Goal: Task Accomplishment & Management: Use online tool/utility

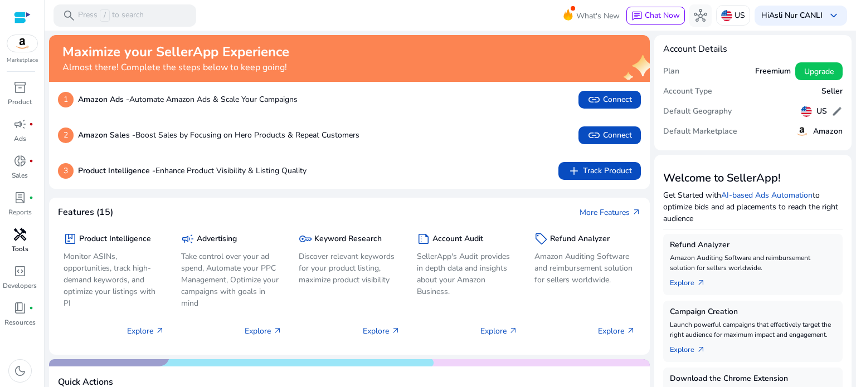
click at [20, 241] on span "handyman" at bounding box center [19, 234] width 13 height 13
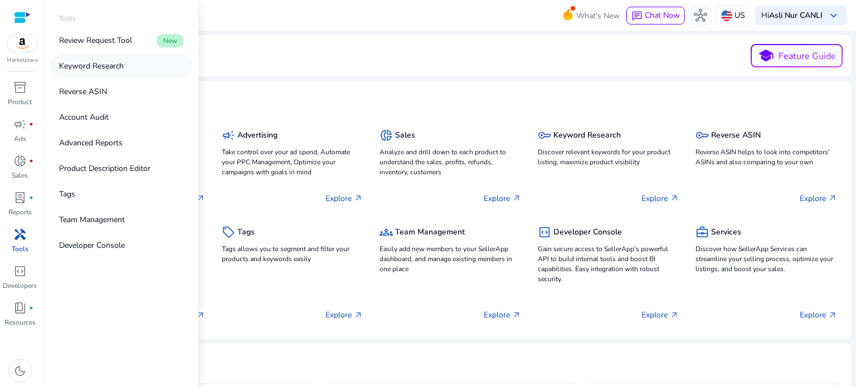
click at [111, 67] on p "Keyword Research" at bounding box center [91, 66] width 65 height 12
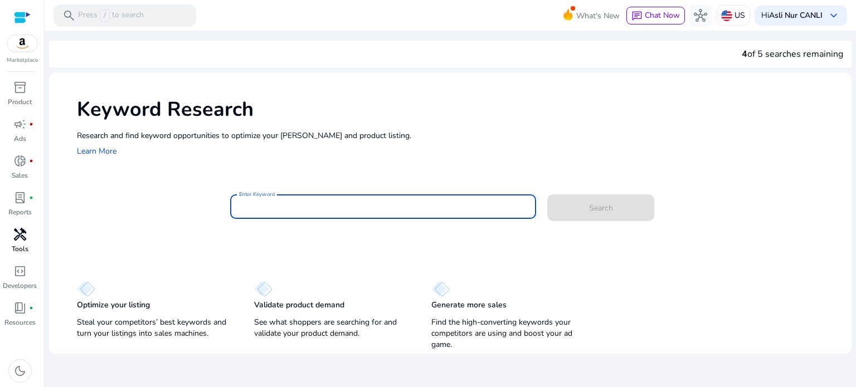
click at [316, 207] on input "Enter Keyword" at bounding box center [383, 207] width 289 height 12
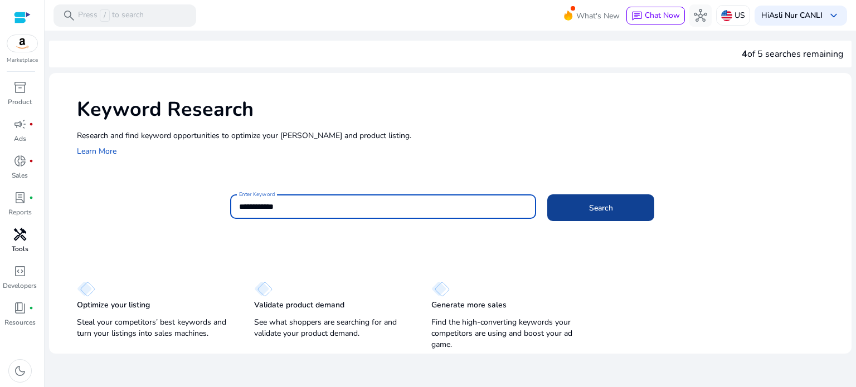
type input "**********"
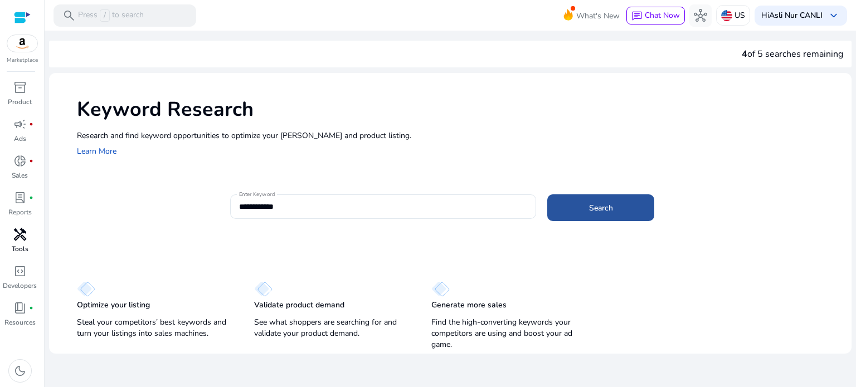
click at [599, 201] on span at bounding box center [600, 208] width 107 height 27
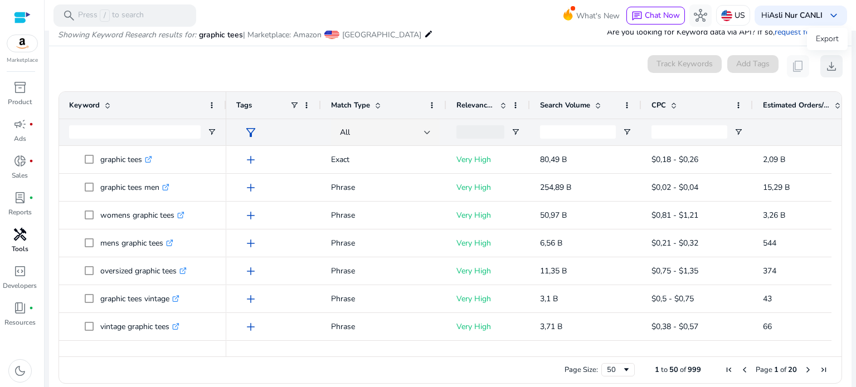
click at [829, 70] on span "download" at bounding box center [831, 66] width 13 height 13
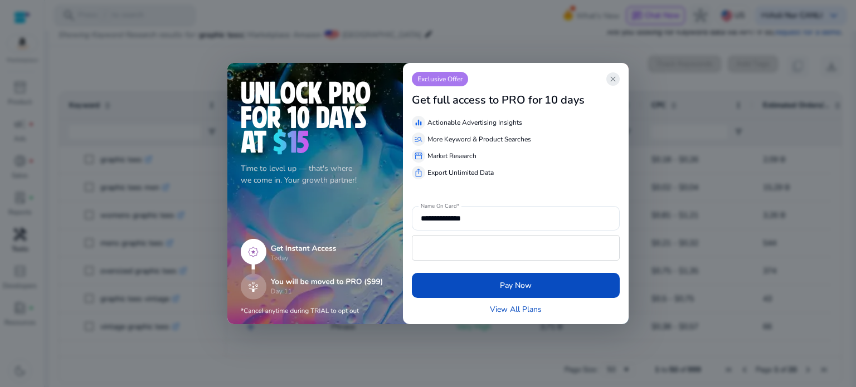
click at [615, 81] on span "close" at bounding box center [613, 79] width 9 height 9
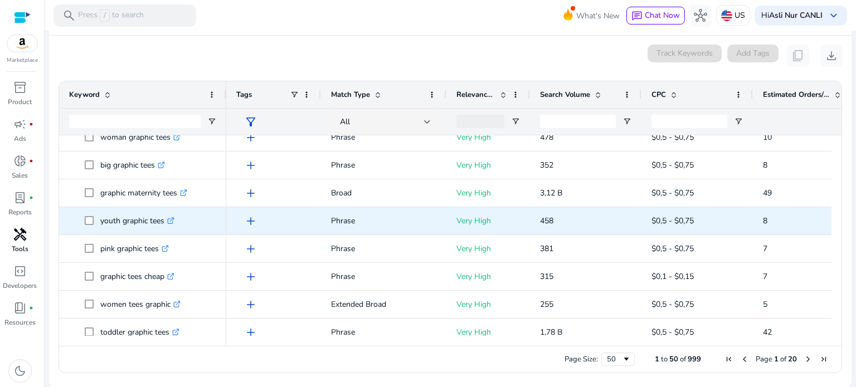
scroll to position [557, 0]
